Goal: Information Seeking & Learning: Learn about a topic

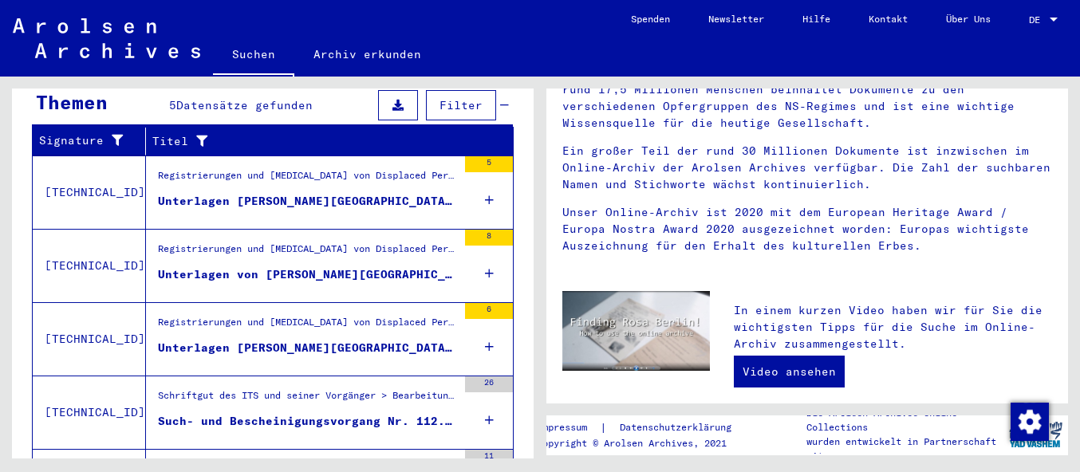
scroll to position [554, 0]
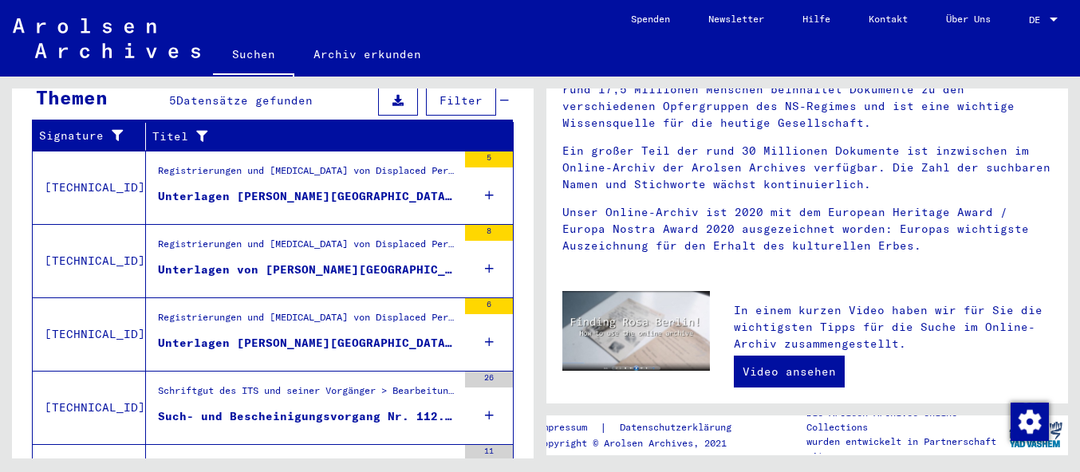
click at [260, 188] on div "Unterlagen [PERSON_NAME][GEOGRAPHIC_DATA], geboren am [DEMOGRAPHIC_DATA], gebor…" at bounding box center [307, 196] width 299 height 17
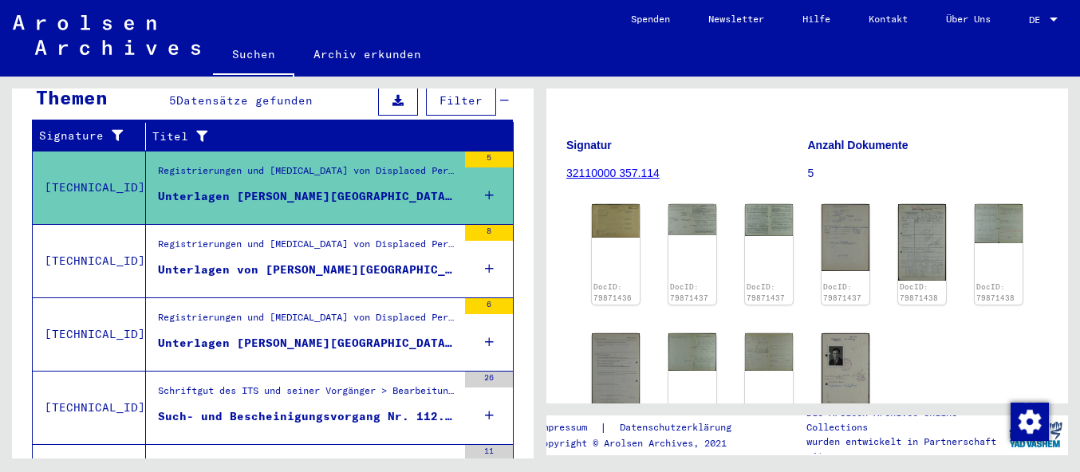
scroll to position [243, 0]
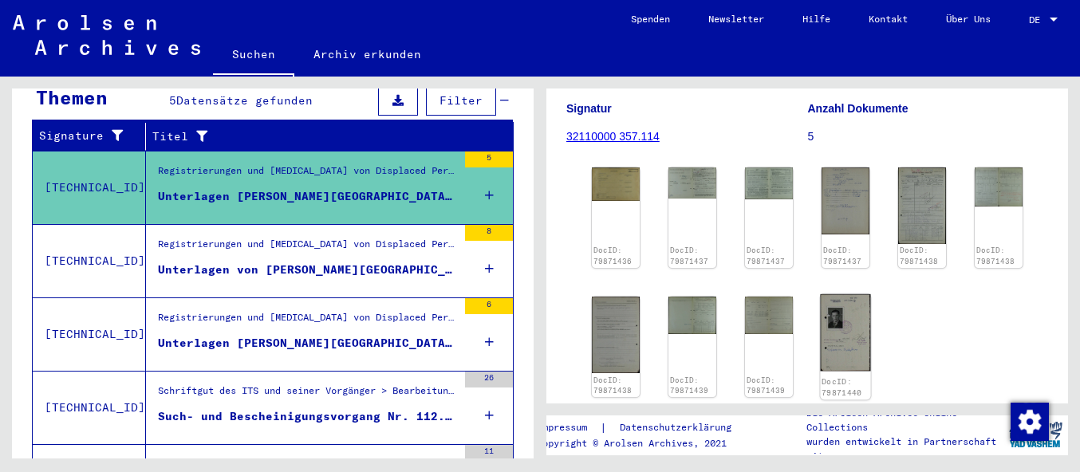
click at [841, 325] on img at bounding box center [846, 332] width 50 height 77
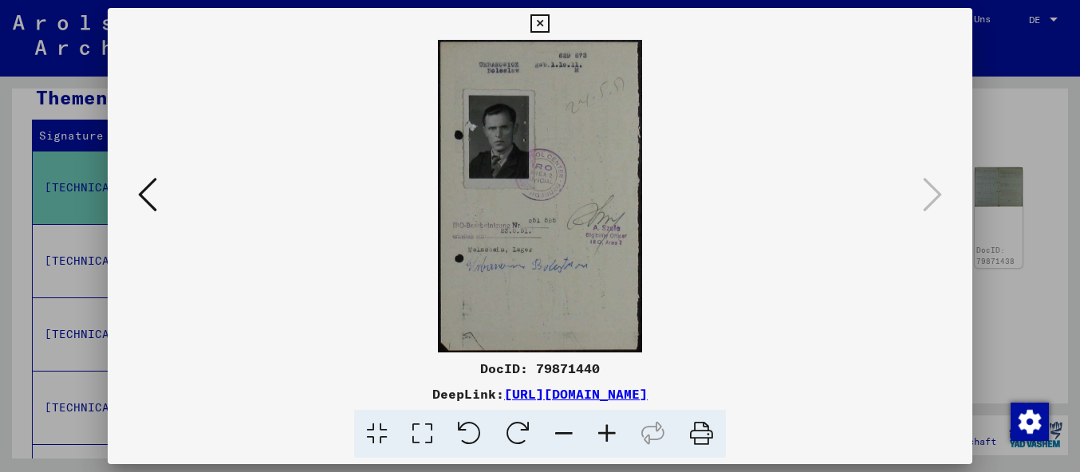
click at [549, 23] on icon at bounding box center [540, 23] width 18 height 19
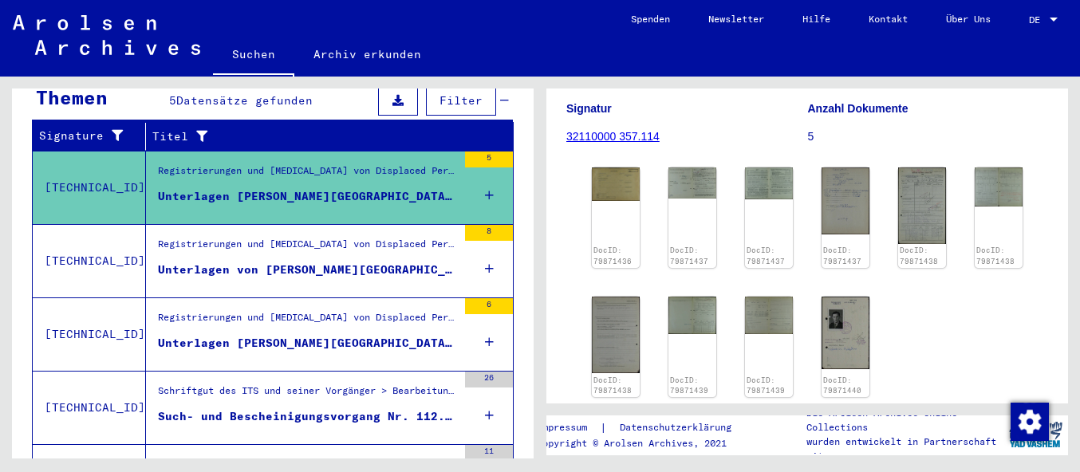
click at [294, 237] on div "Registrierungen und [MEDICAL_DATA] von Displaced Persons, Kindern und Vermisste…" at bounding box center [307, 262] width 299 height 51
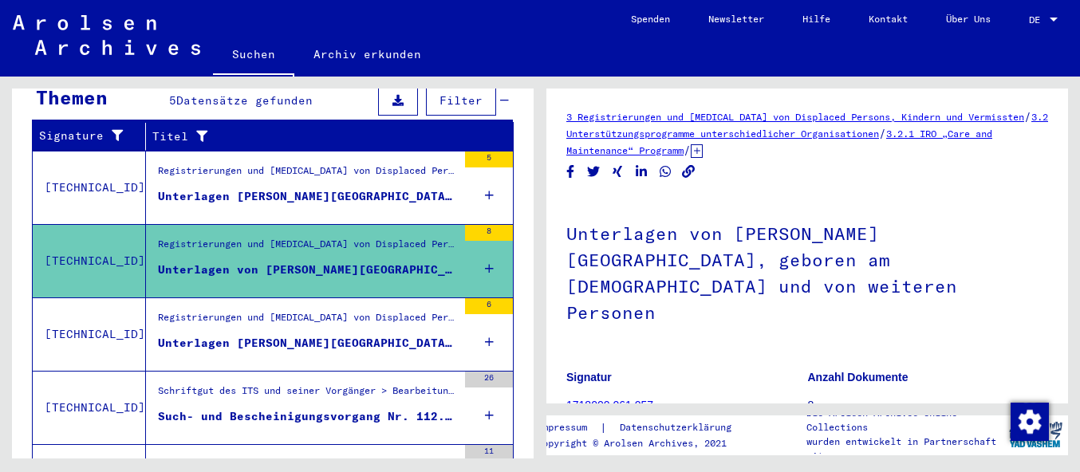
click at [327, 314] on div "Registrierungen und [MEDICAL_DATA] von Displaced Persons, Kindern und Vermisste…" at bounding box center [307, 321] width 299 height 22
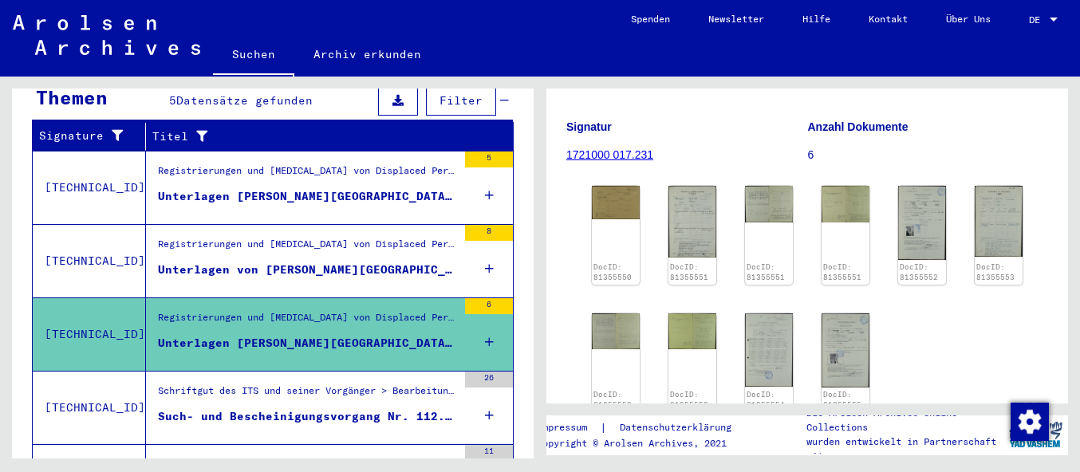
scroll to position [250, 0]
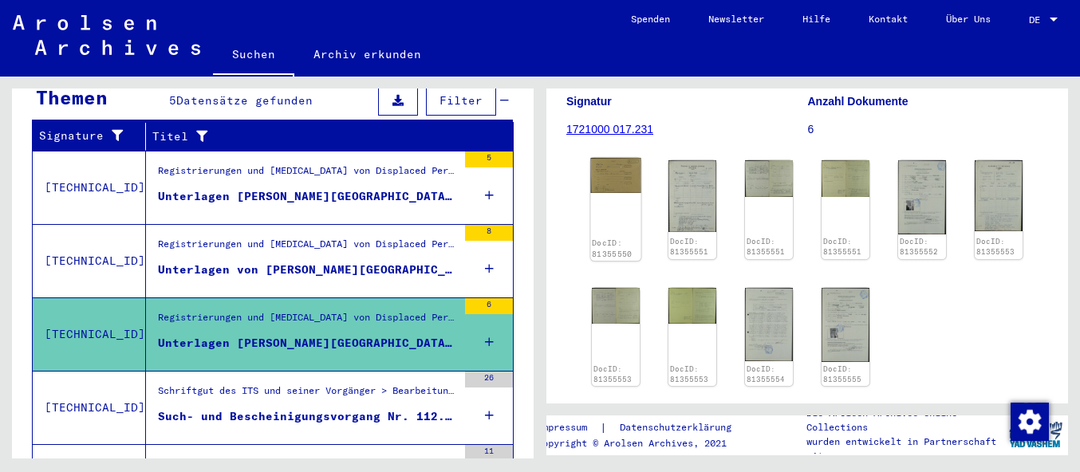
click at [620, 182] on img at bounding box center [616, 175] width 50 height 35
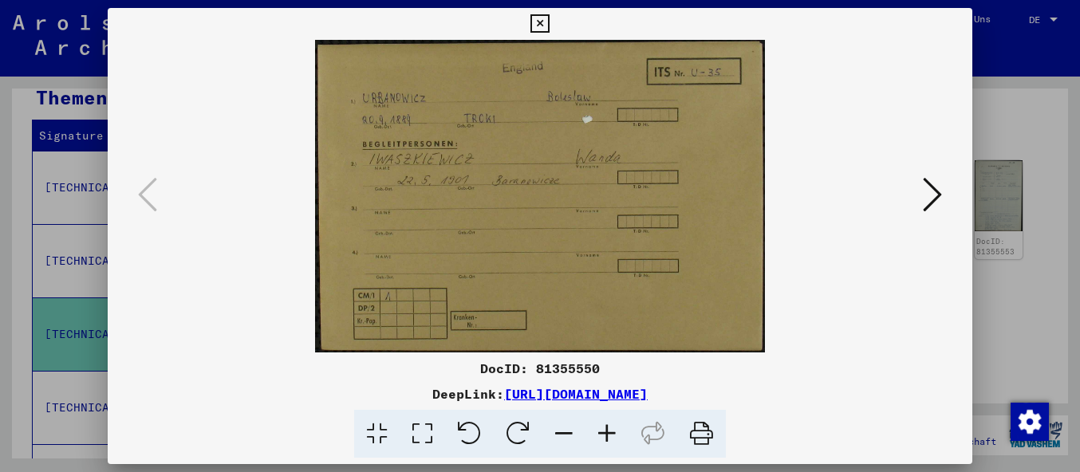
click at [939, 195] on icon at bounding box center [932, 195] width 19 height 38
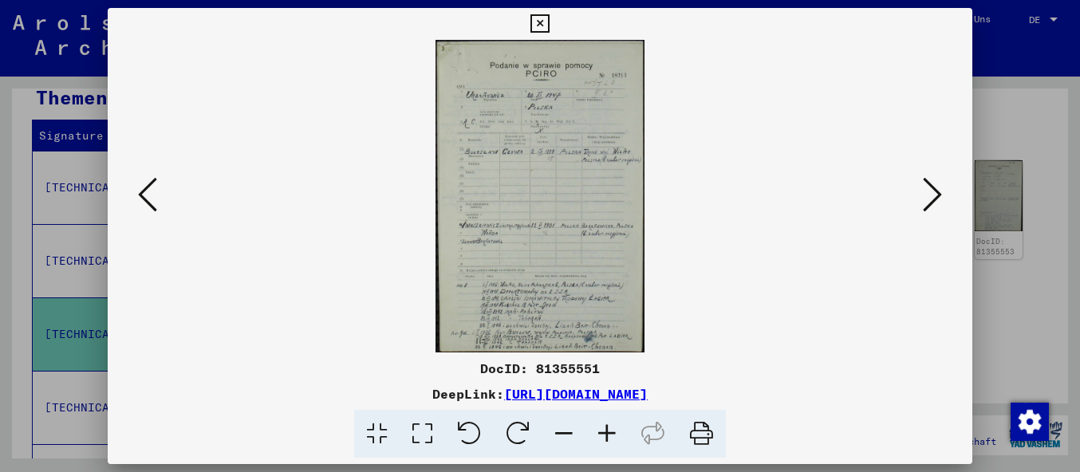
click at [607, 433] on icon at bounding box center [607, 434] width 43 height 49
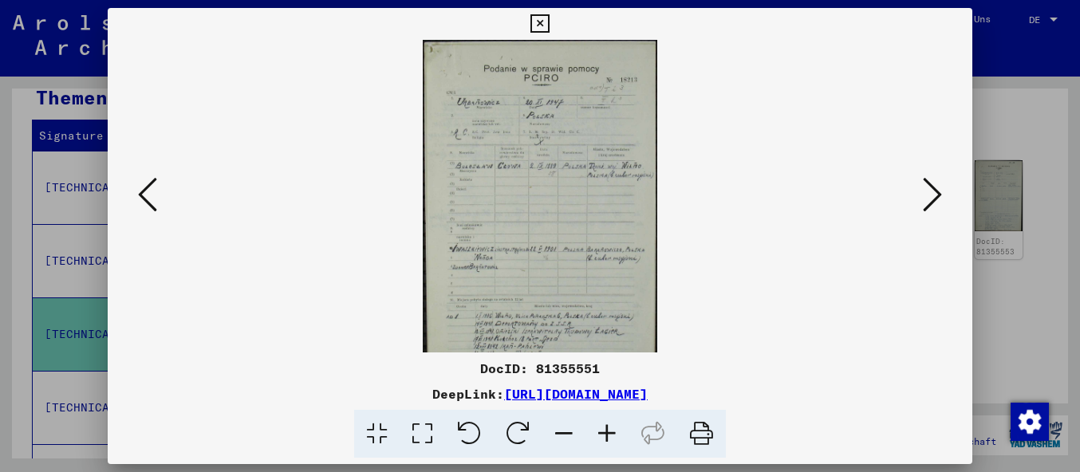
click at [607, 433] on icon at bounding box center [607, 434] width 43 height 49
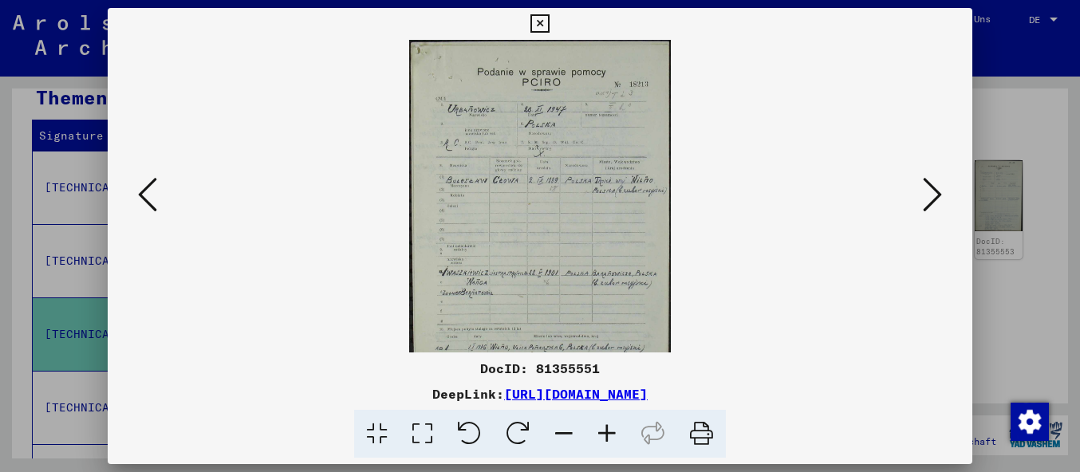
click at [607, 433] on icon at bounding box center [607, 434] width 43 height 49
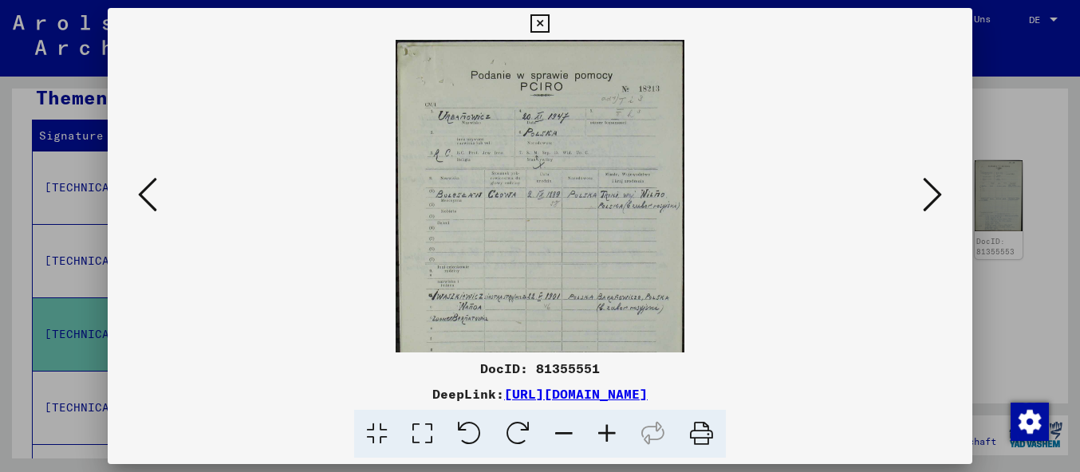
click at [607, 433] on icon at bounding box center [607, 434] width 43 height 49
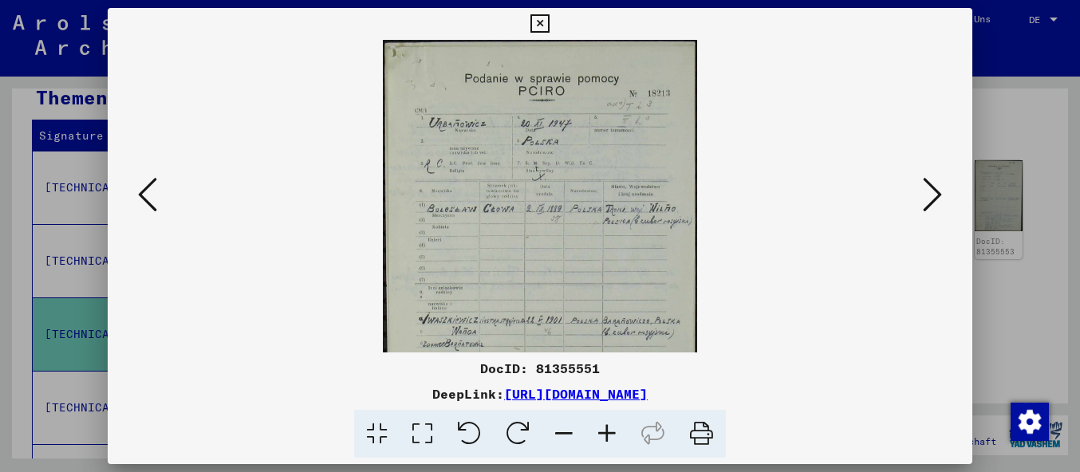
click at [607, 433] on icon at bounding box center [607, 434] width 43 height 49
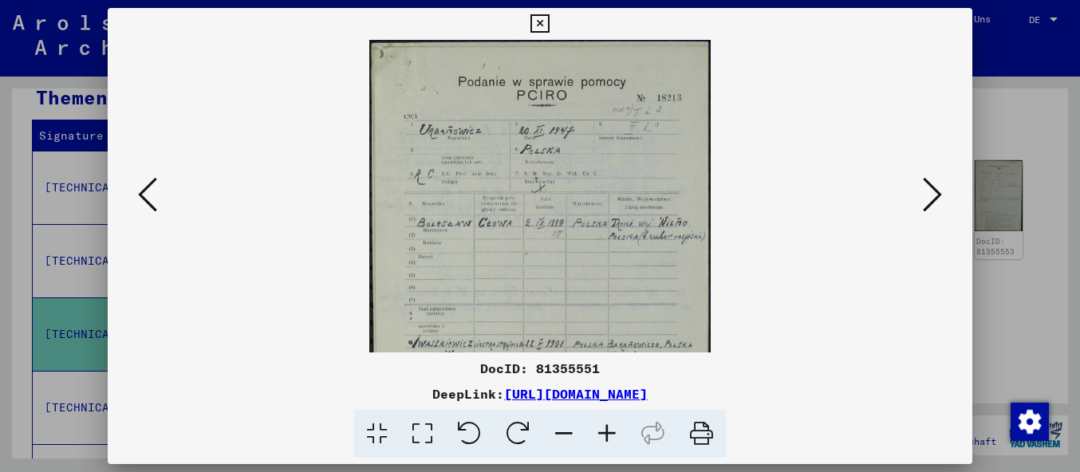
click at [936, 187] on icon at bounding box center [932, 195] width 19 height 38
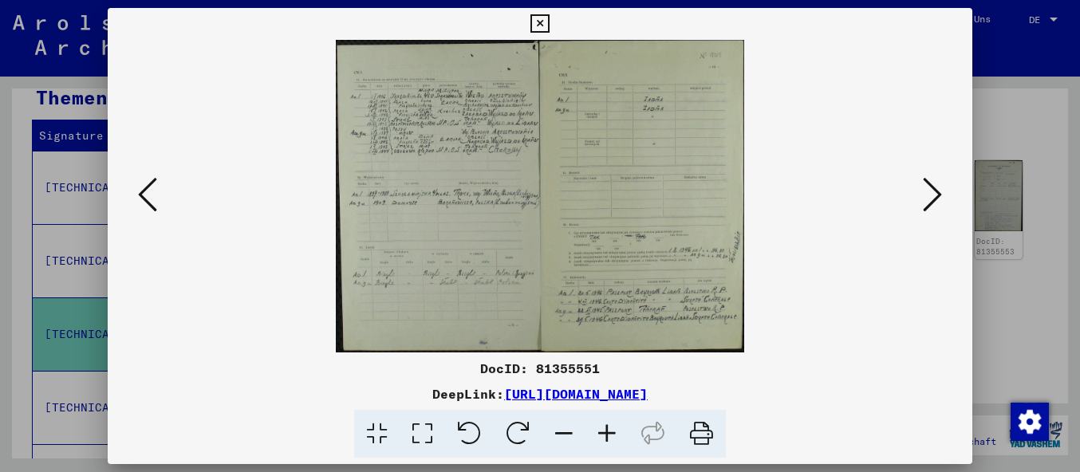
click at [609, 436] on icon at bounding box center [607, 434] width 43 height 49
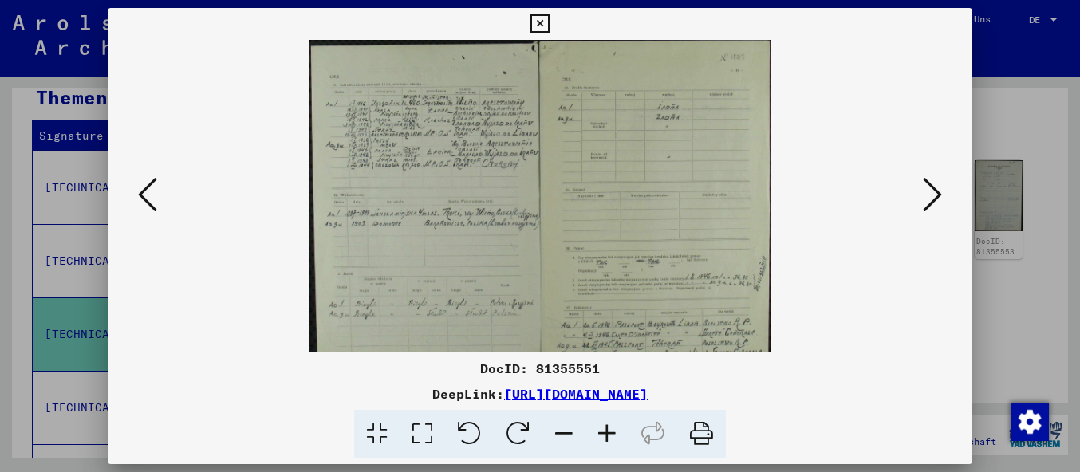
click at [609, 436] on icon at bounding box center [607, 434] width 43 height 49
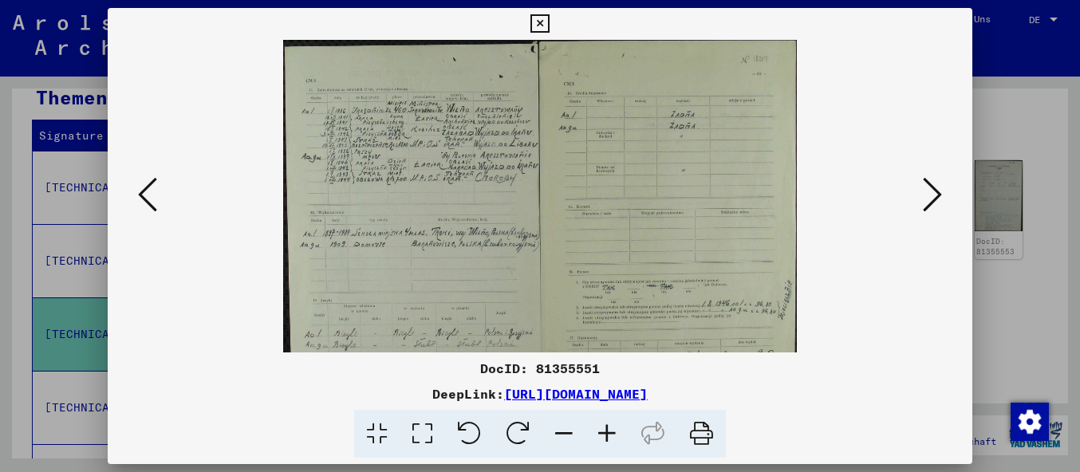
click at [610, 437] on icon at bounding box center [607, 434] width 43 height 49
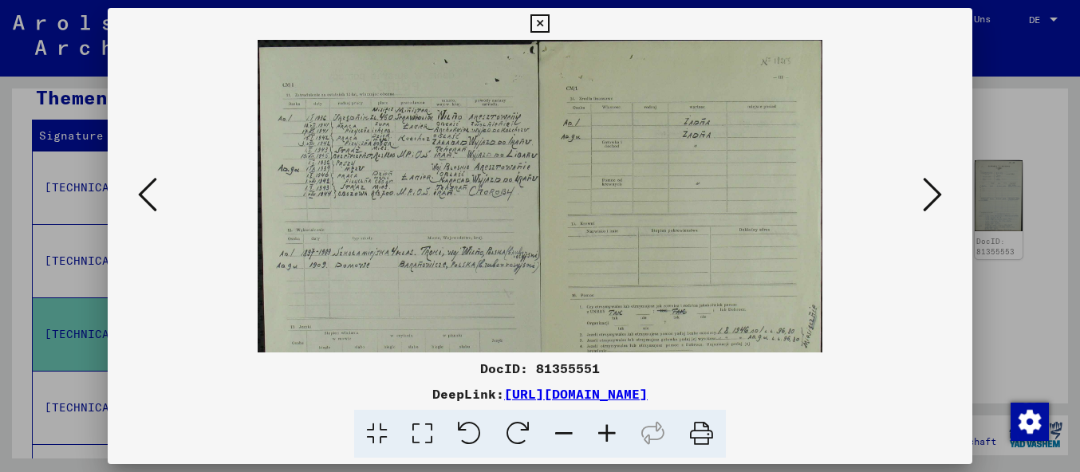
click at [610, 438] on icon at bounding box center [607, 434] width 43 height 49
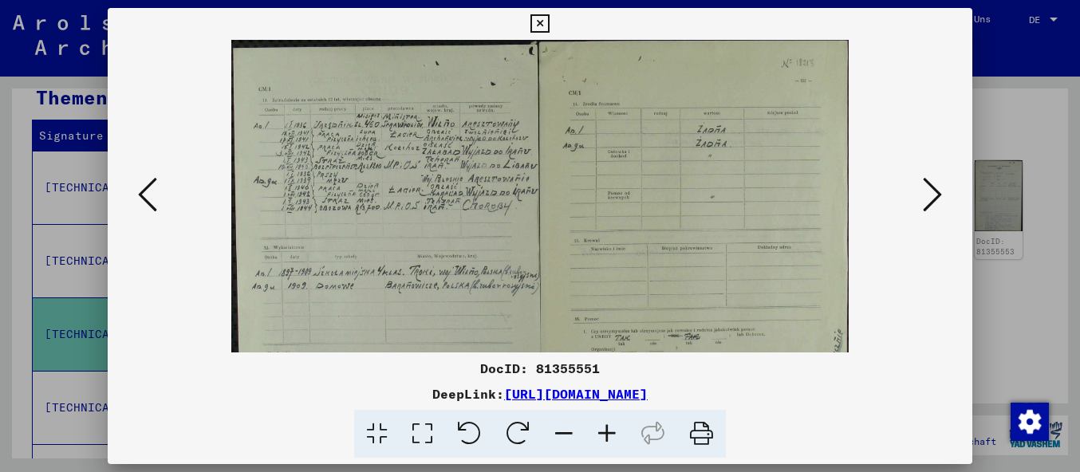
click at [610, 438] on icon at bounding box center [607, 434] width 43 height 49
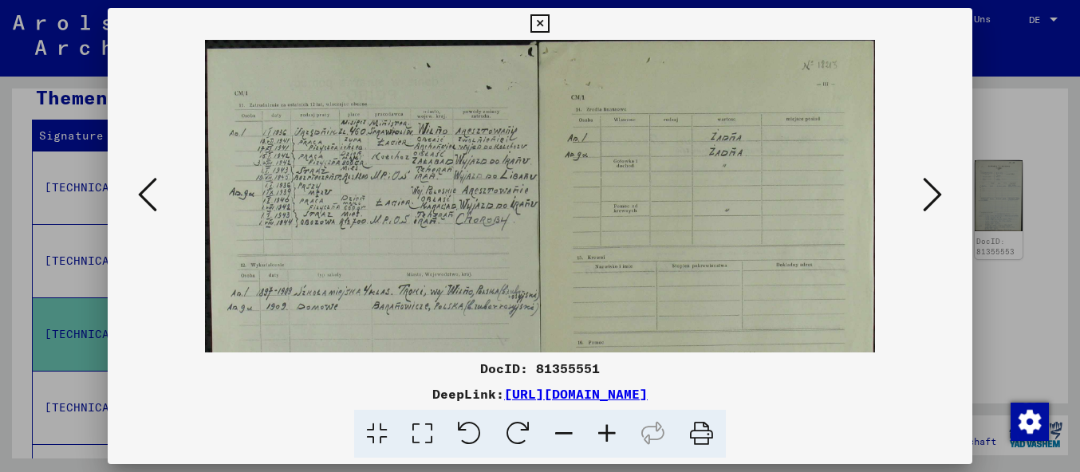
click at [610, 438] on icon at bounding box center [607, 434] width 43 height 49
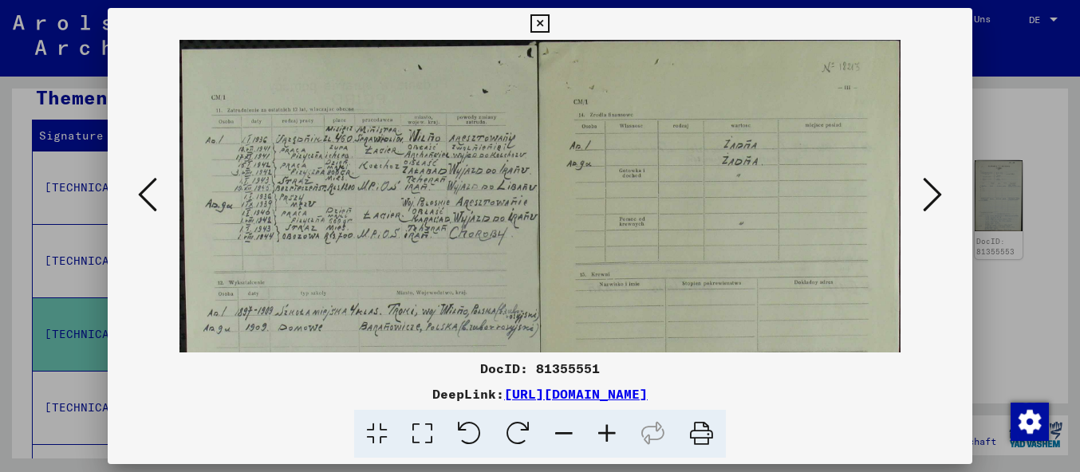
click at [610, 438] on icon at bounding box center [607, 434] width 43 height 49
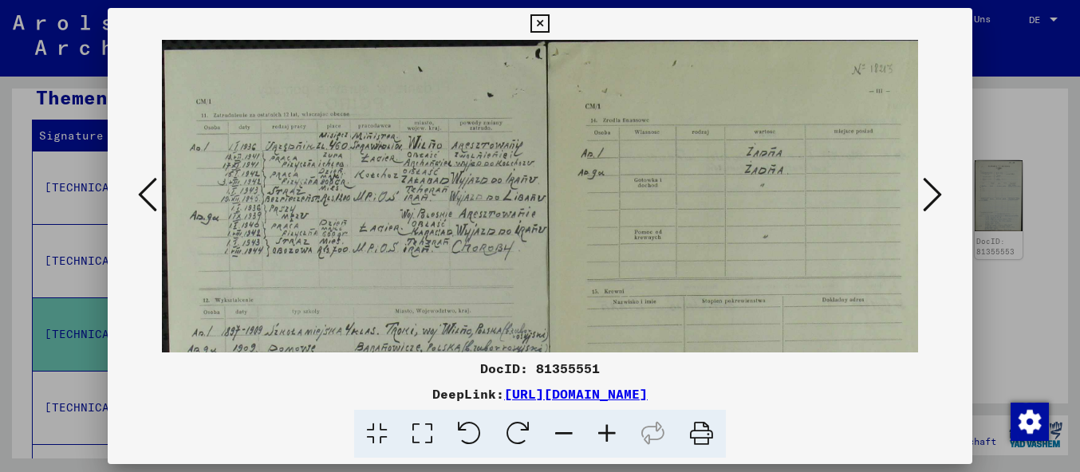
click at [611, 439] on icon at bounding box center [607, 434] width 43 height 49
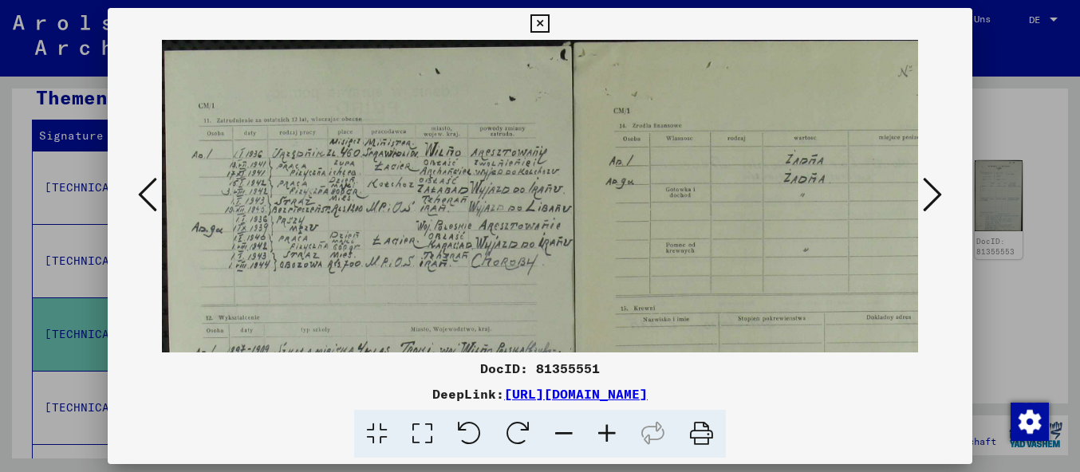
click at [614, 433] on icon at bounding box center [607, 434] width 43 height 49
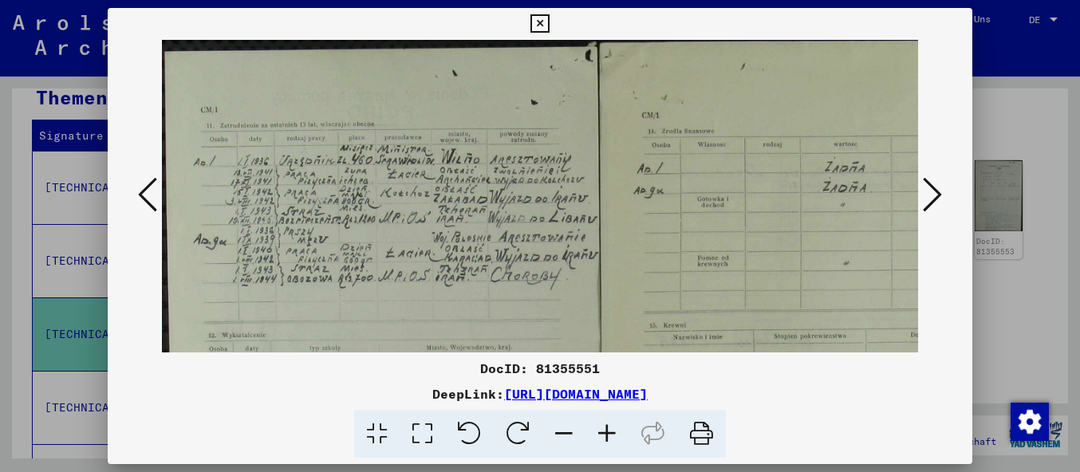
click at [614, 433] on icon at bounding box center [607, 434] width 43 height 49
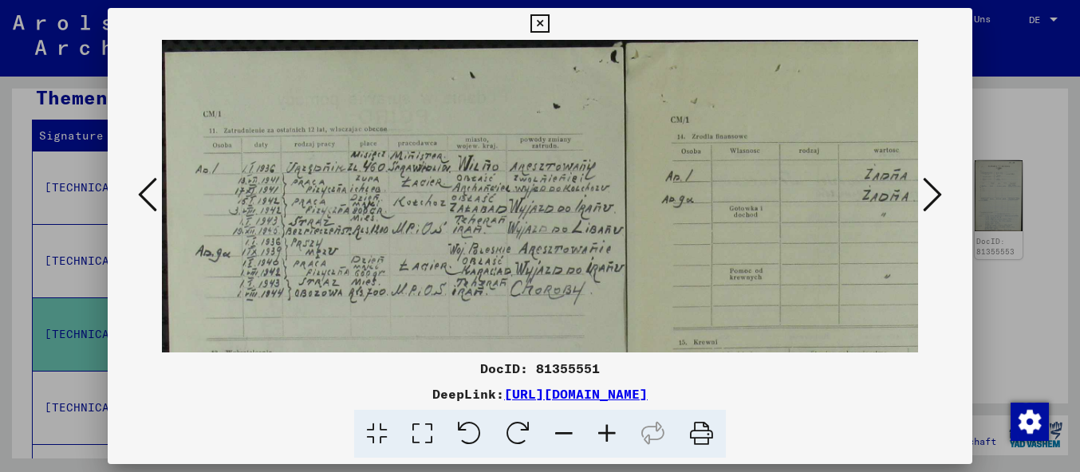
click at [615, 433] on icon at bounding box center [607, 434] width 43 height 49
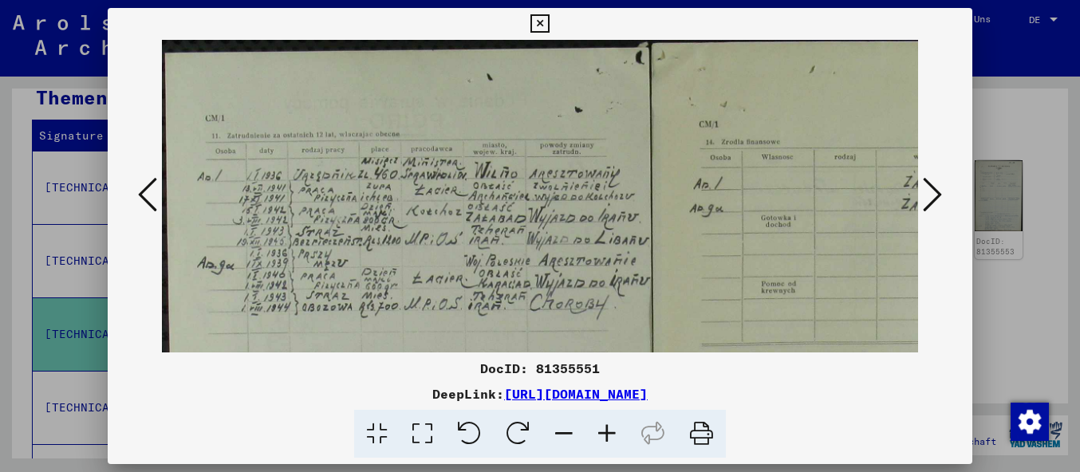
click at [615, 433] on icon at bounding box center [607, 434] width 43 height 49
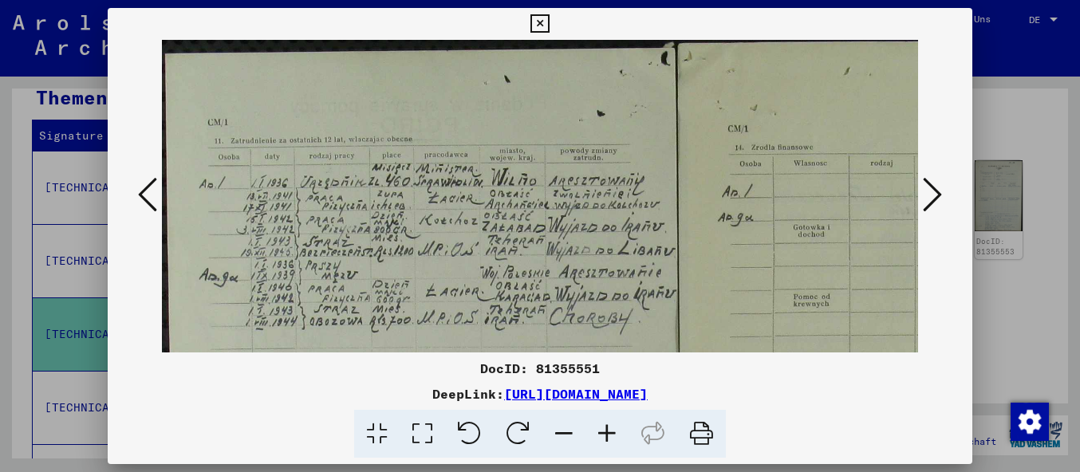
click at [615, 433] on icon at bounding box center [607, 434] width 43 height 49
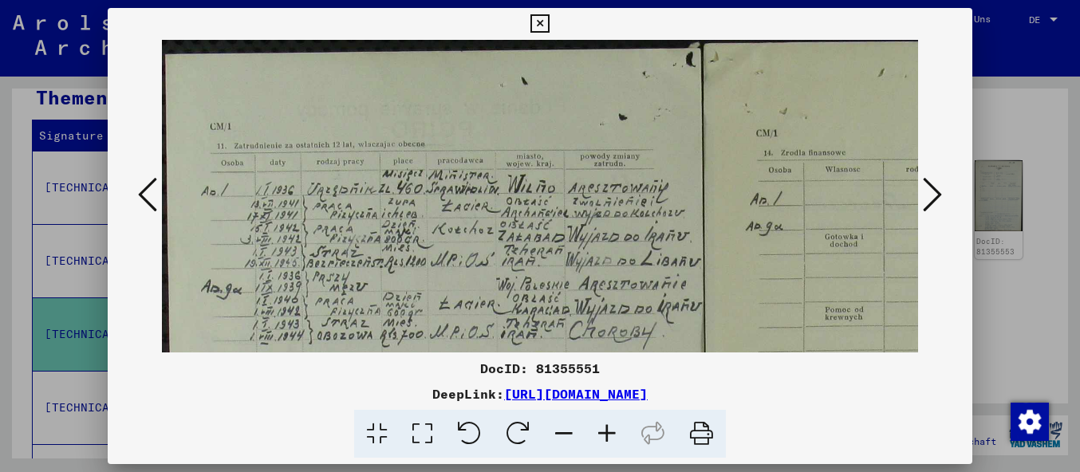
click at [549, 19] on icon at bounding box center [540, 23] width 18 height 19
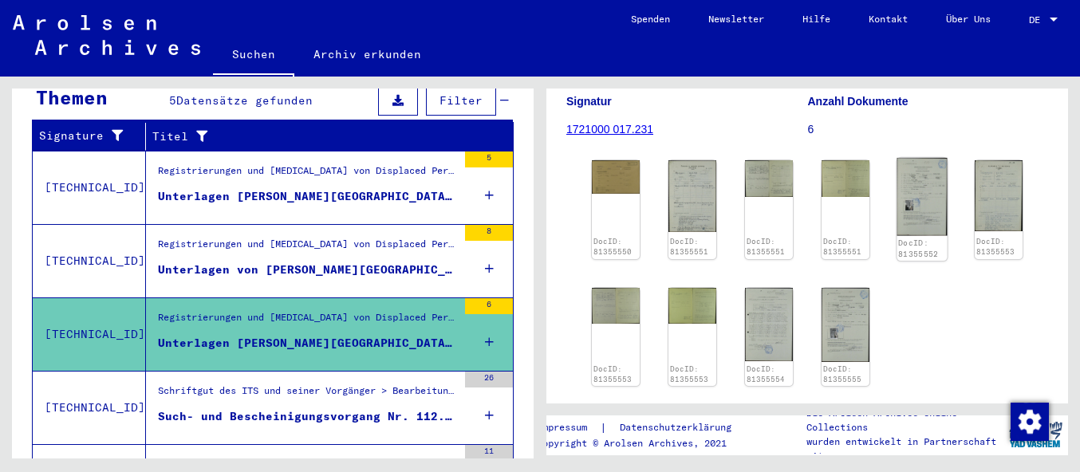
click at [915, 205] on img at bounding box center [923, 197] width 50 height 78
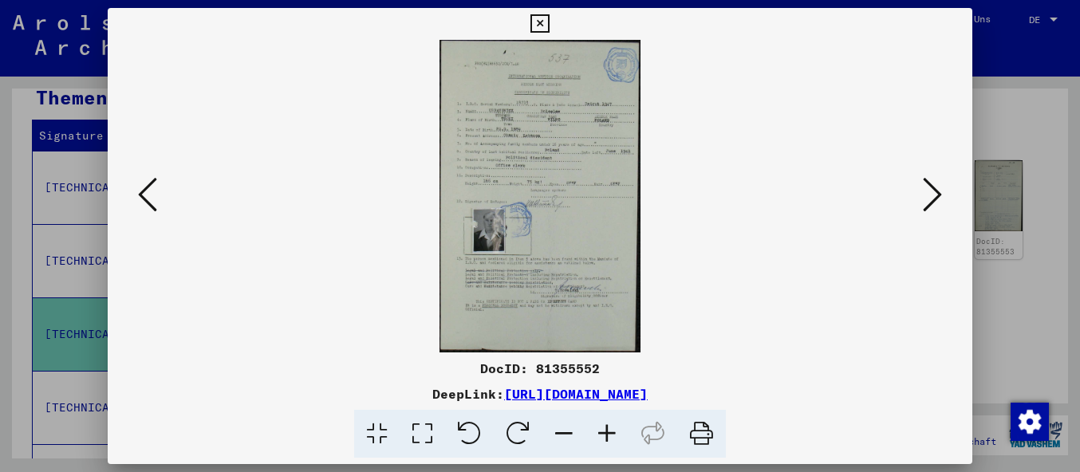
click at [549, 15] on icon at bounding box center [540, 23] width 18 height 19
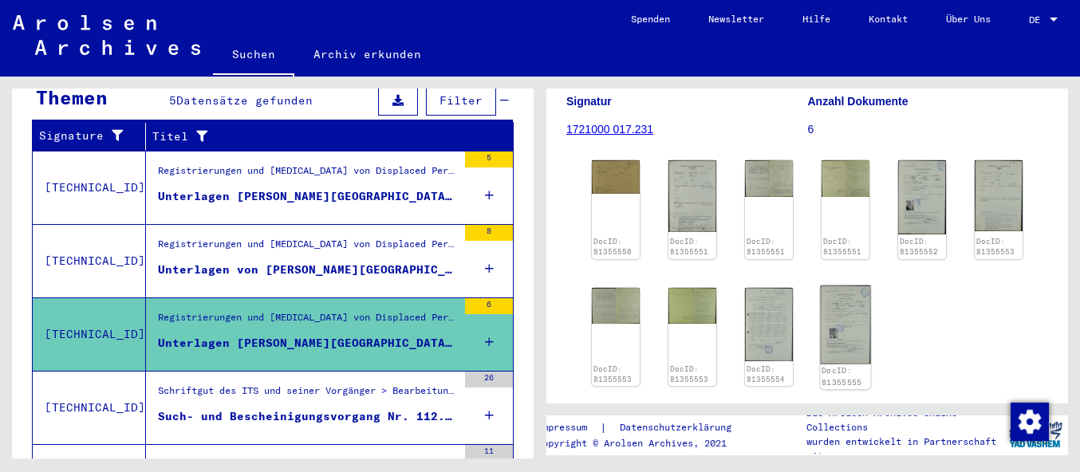
click at [845, 324] on img at bounding box center [846, 324] width 50 height 78
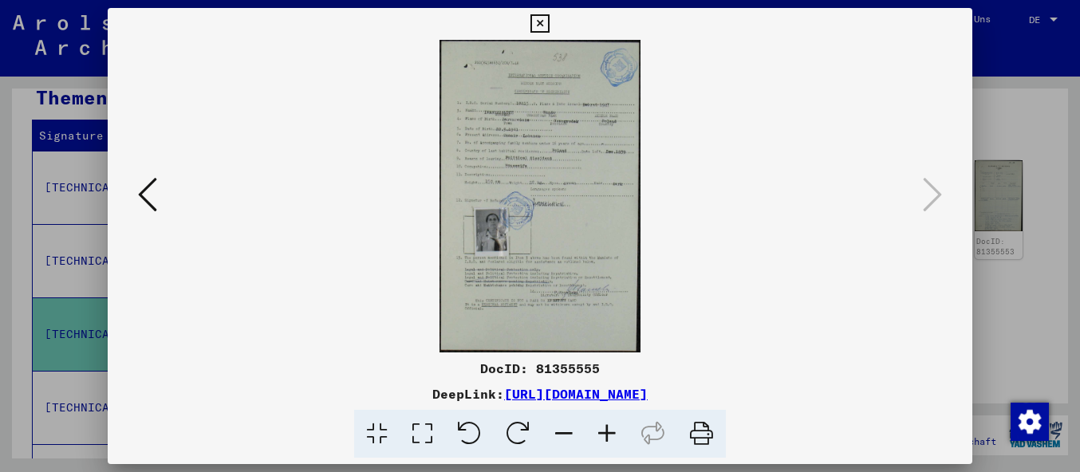
click at [549, 23] on icon at bounding box center [540, 23] width 18 height 19
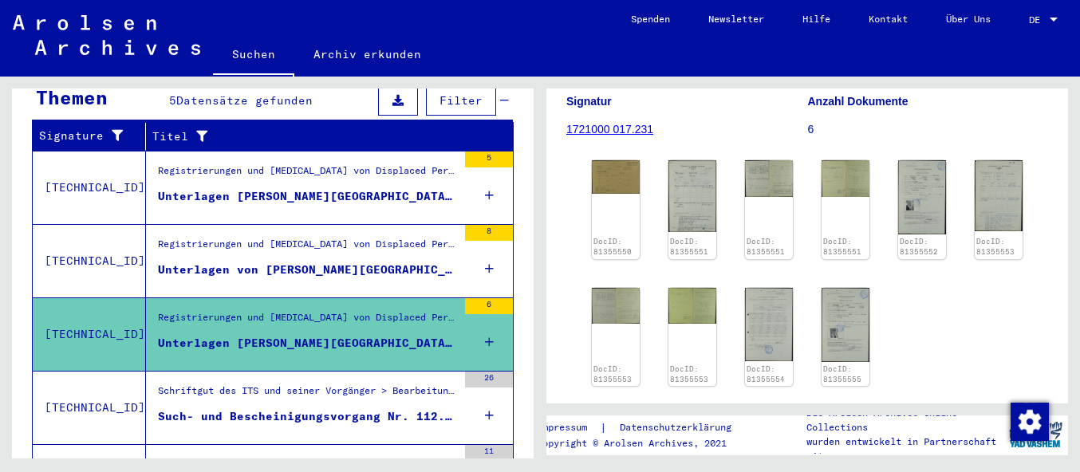
click at [254, 384] on div "Schriftgut des ITS und seiner Vorgänger > Bearbeitung von Anfragen > Fallbezoge…" at bounding box center [307, 395] width 299 height 22
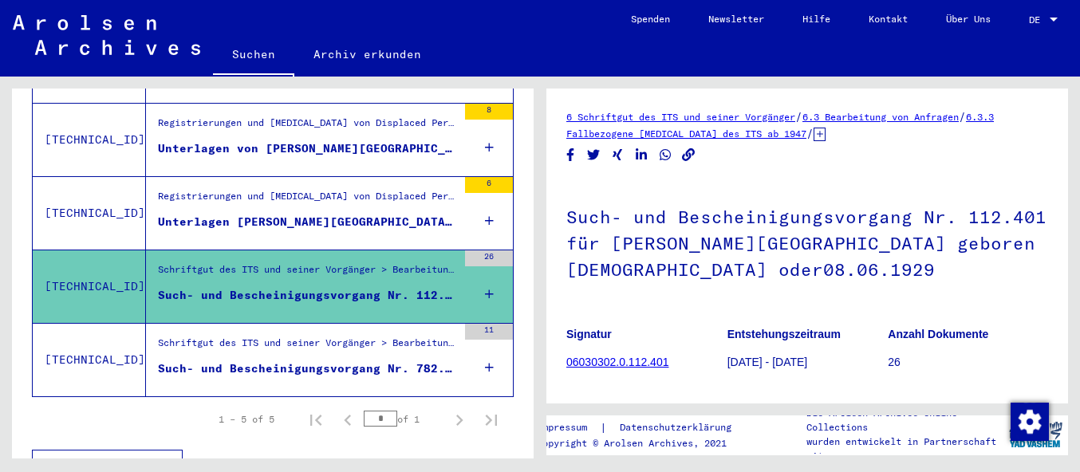
scroll to position [400, 0]
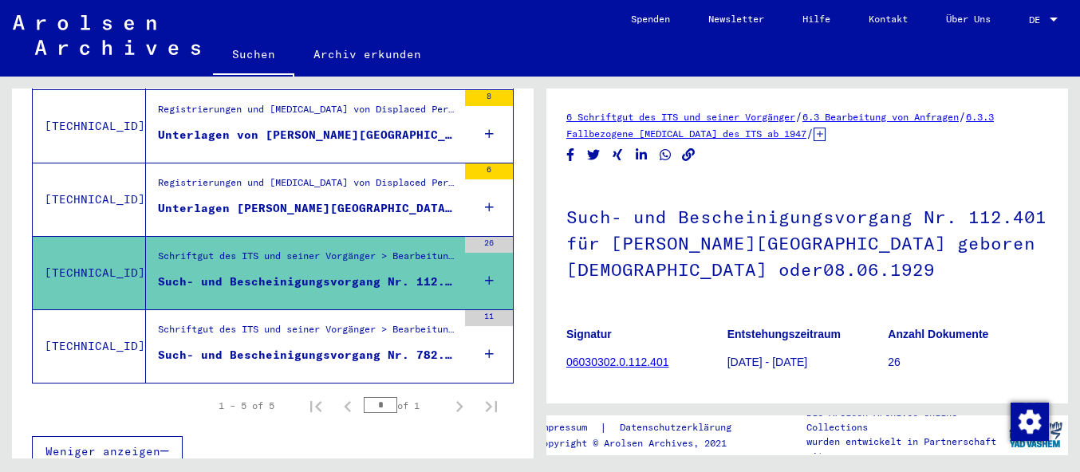
click at [289, 347] on div "Such- und Bescheinigungsvorgang Nr. 782.500 für [PERSON_NAME][GEOGRAPHIC_DATA] …" at bounding box center [307, 355] width 299 height 17
